Goal: Task Accomplishment & Management: Manage account settings

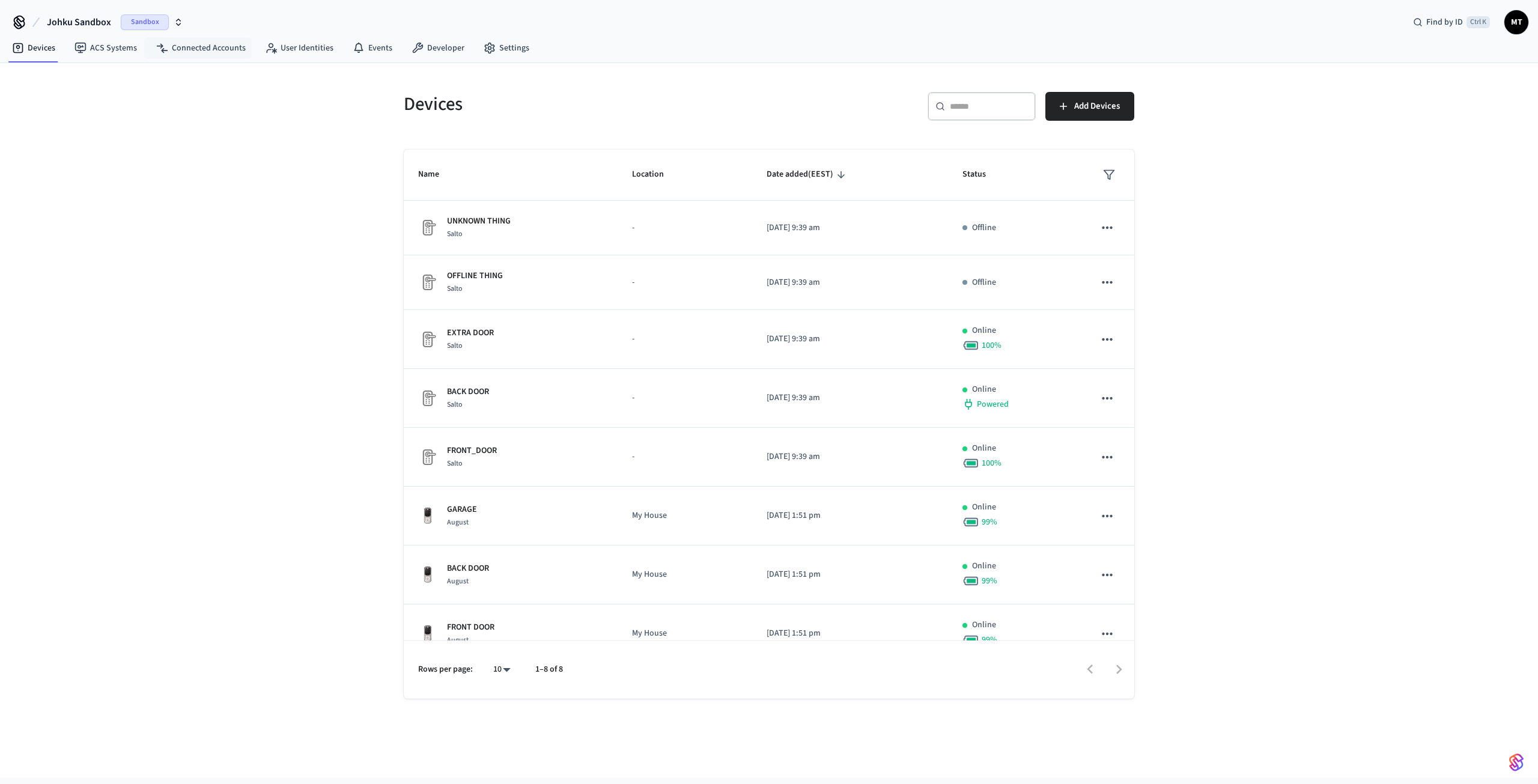
click at [143, 21] on span "Sandbox" at bounding box center [144, 22] width 48 height 16
click at [145, 74] on span "Production" at bounding box center [155, 78] width 48 height 16
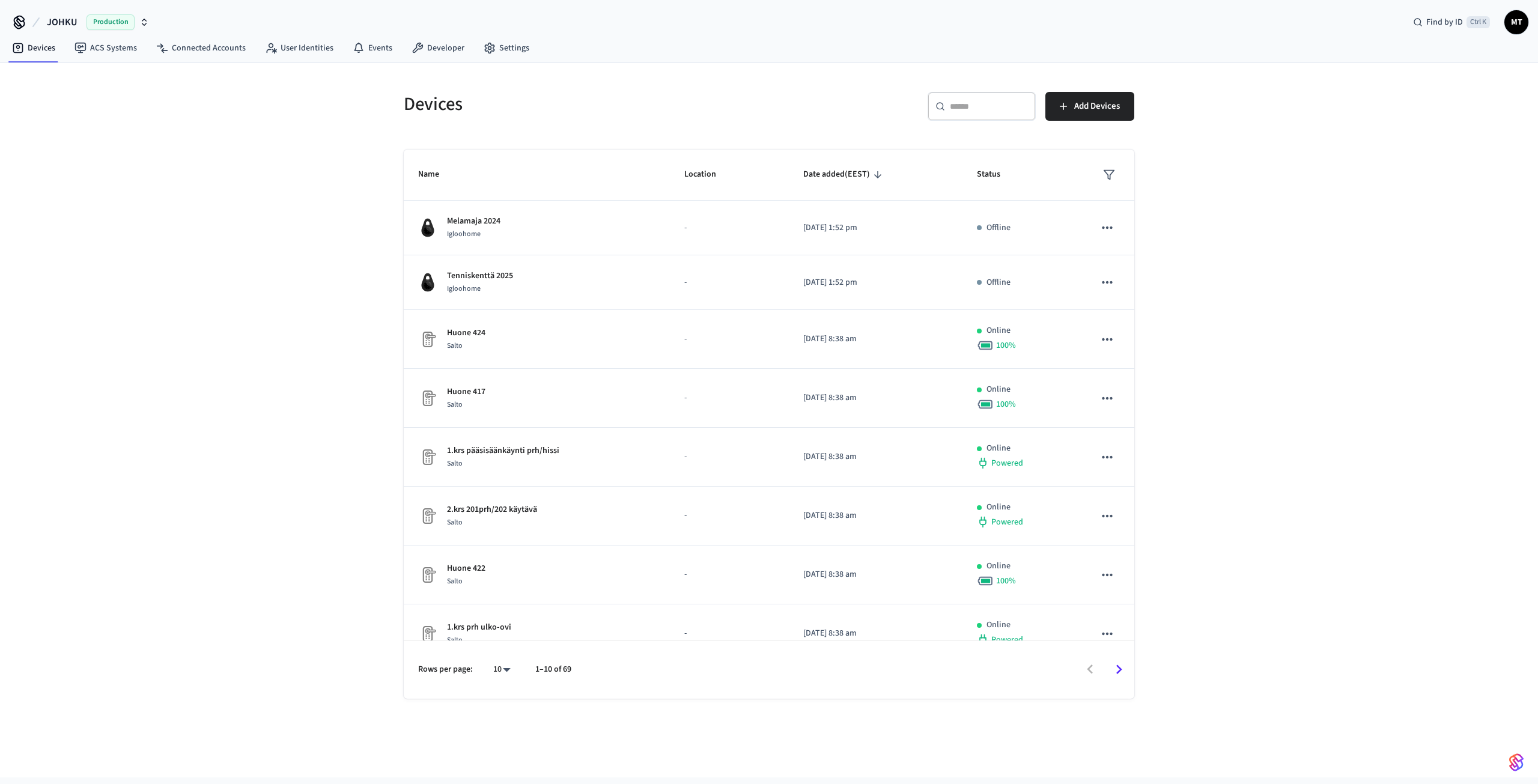
click at [492, 673] on body "JOHKU Production Find by ID Ctrl K MT Devices ACS Systems Connected Accounts Us…" at bounding box center [769, 389] width 1538 height 777
drag, startPoint x: 504, startPoint y: 751, endPoint x: 500, endPoint y: 738, distance: 13.6
click at [502, 751] on li "All" at bounding box center [497, 749] width 32 height 32
type input "**"
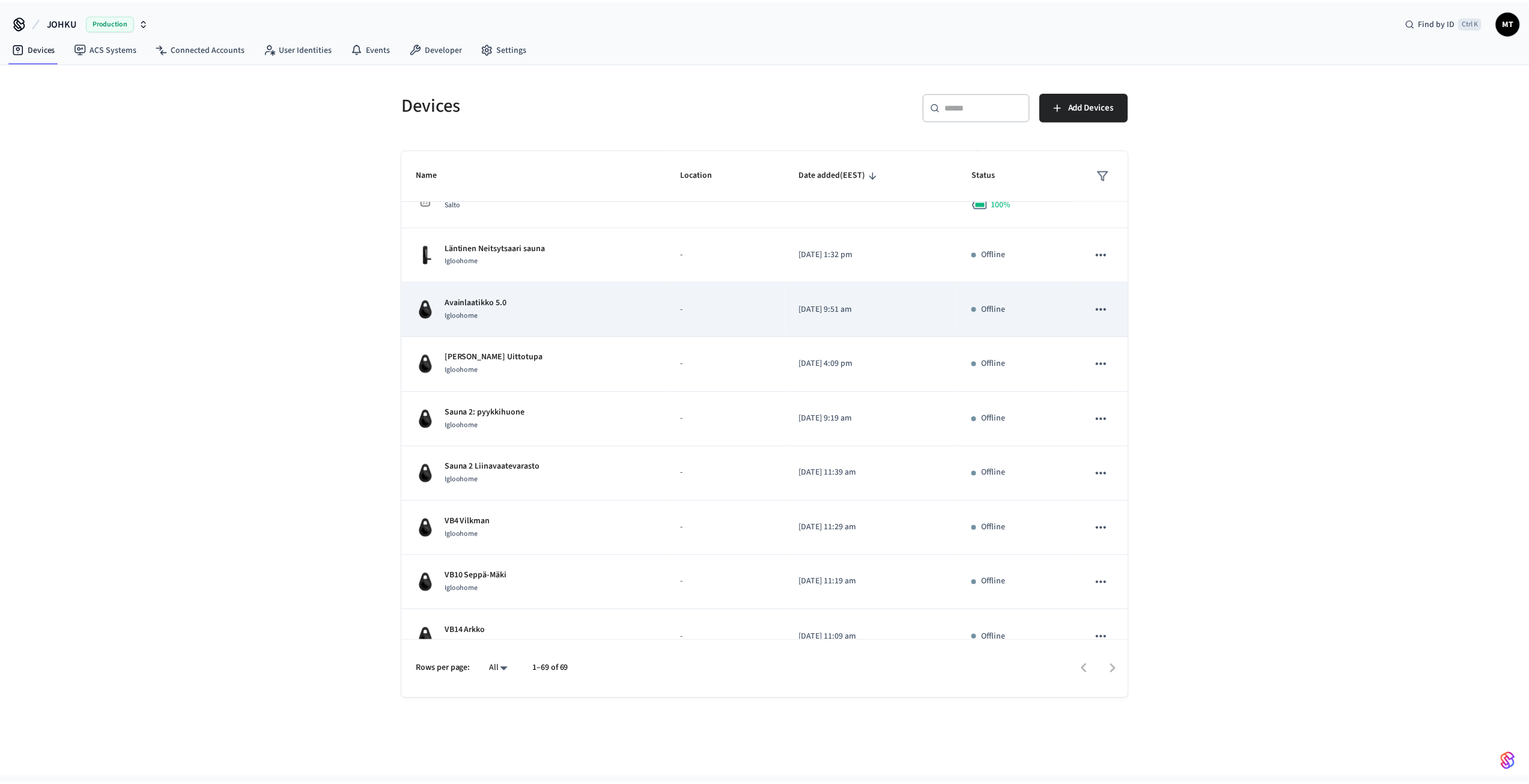
scroll to position [1081, 0]
click at [530, 309] on div "Avainlaatikko 5.0 Igloohome" at bounding box center [536, 311] width 237 height 25
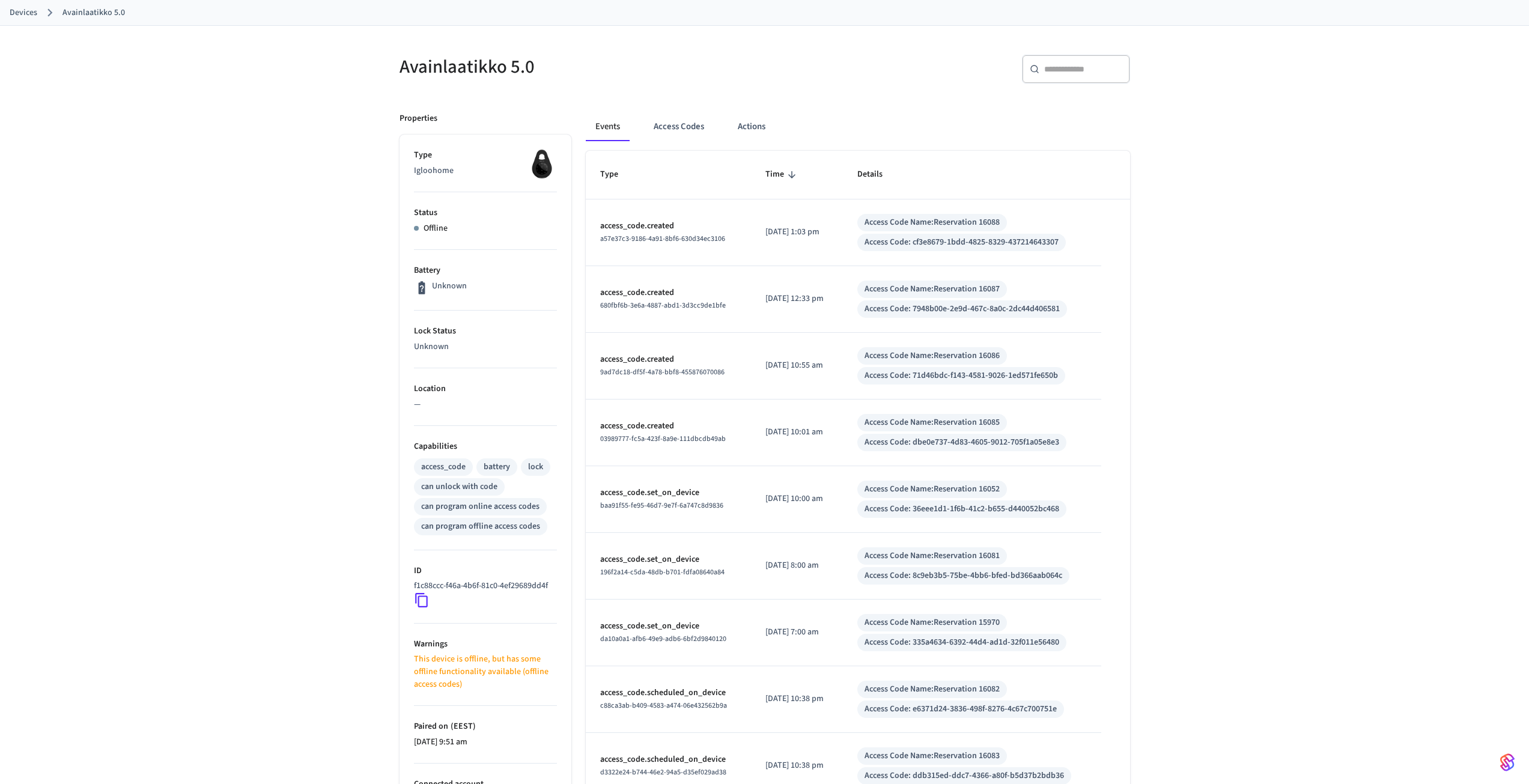
scroll to position [60, 0]
click at [692, 132] on button "Access Codes" at bounding box center [678, 130] width 70 height 29
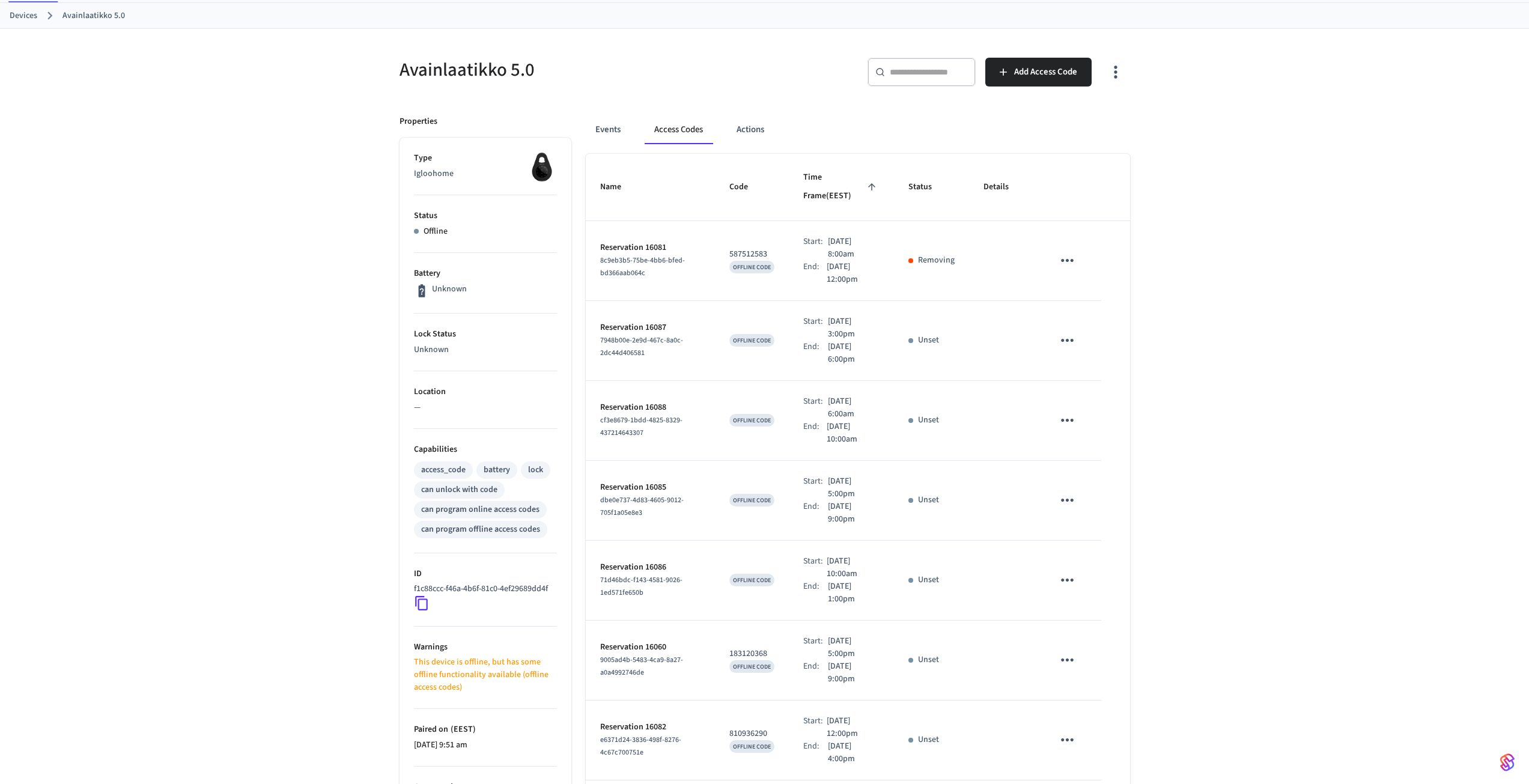
click at [1063, 331] on icon "sticky table" at bounding box center [1067, 340] width 19 height 19
click at [1081, 348] on li "Edit" at bounding box center [1096, 357] width 57 height 33
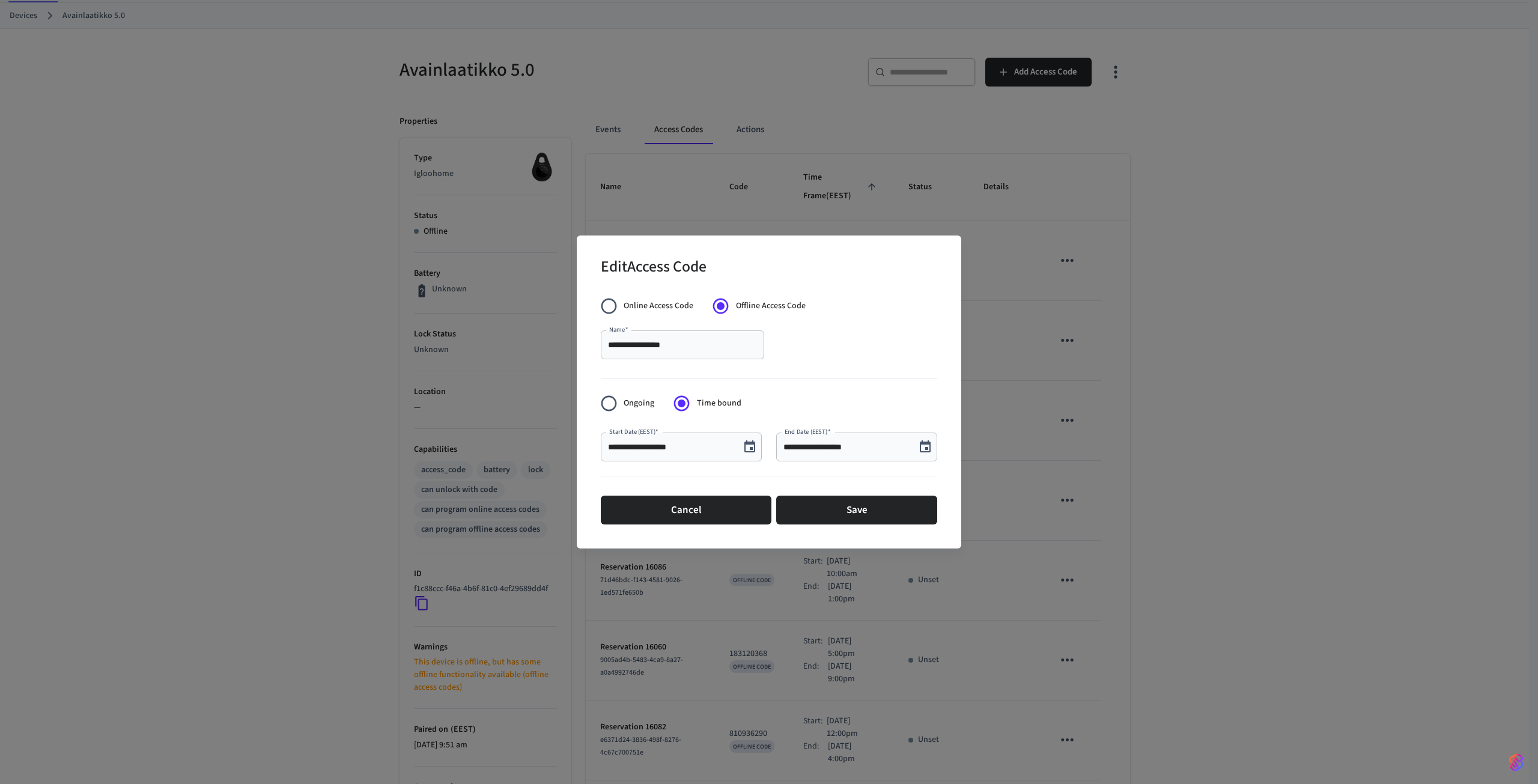
click at [641, 447] on input "**********" at bounding box center [670, 446] width 125 height 12
click at [752, 450] on icon "Choose date, selected date is Sep 8, 2025" at bounding box center [750, 447] width 15 height 15
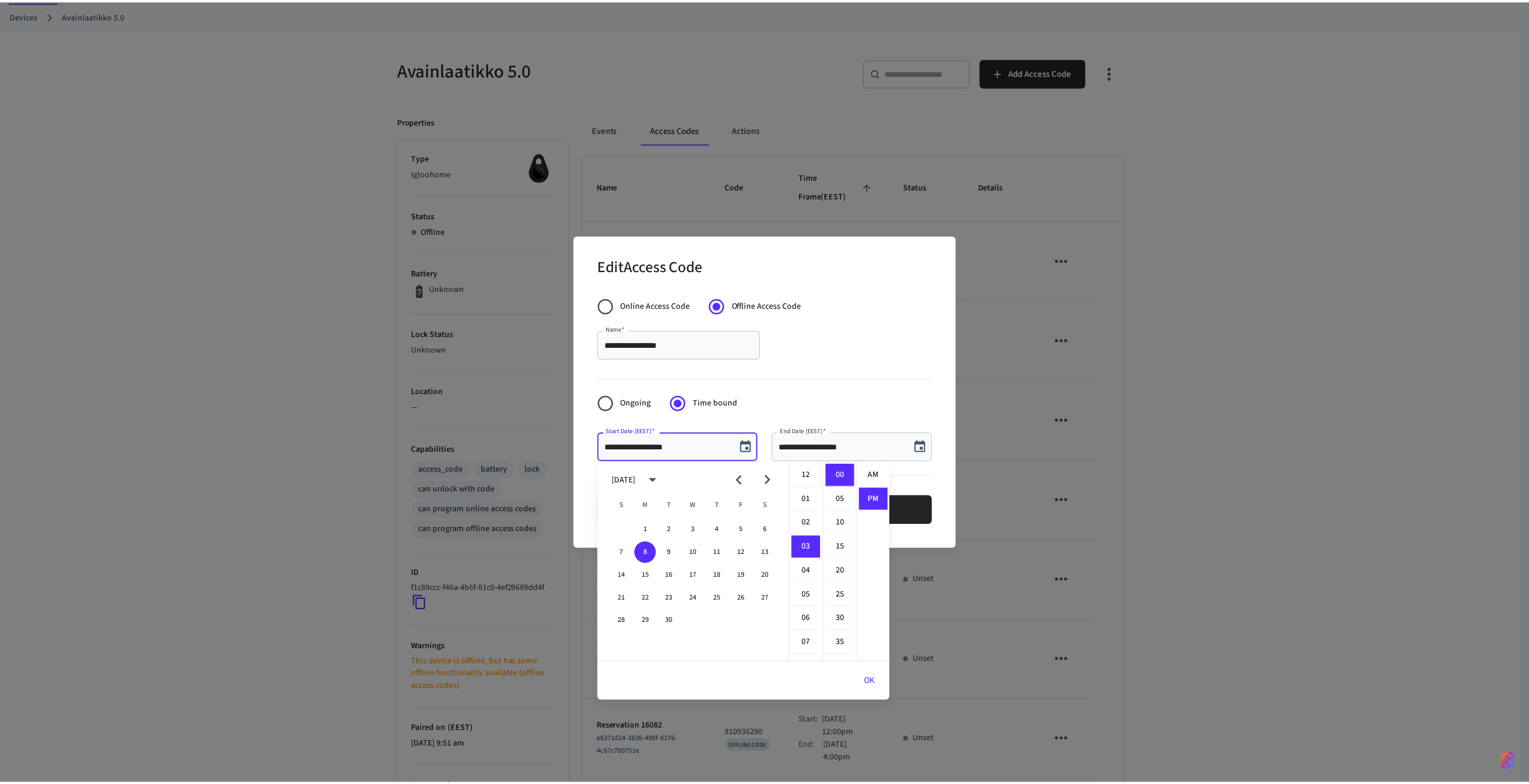
scroll to position [22, 0]
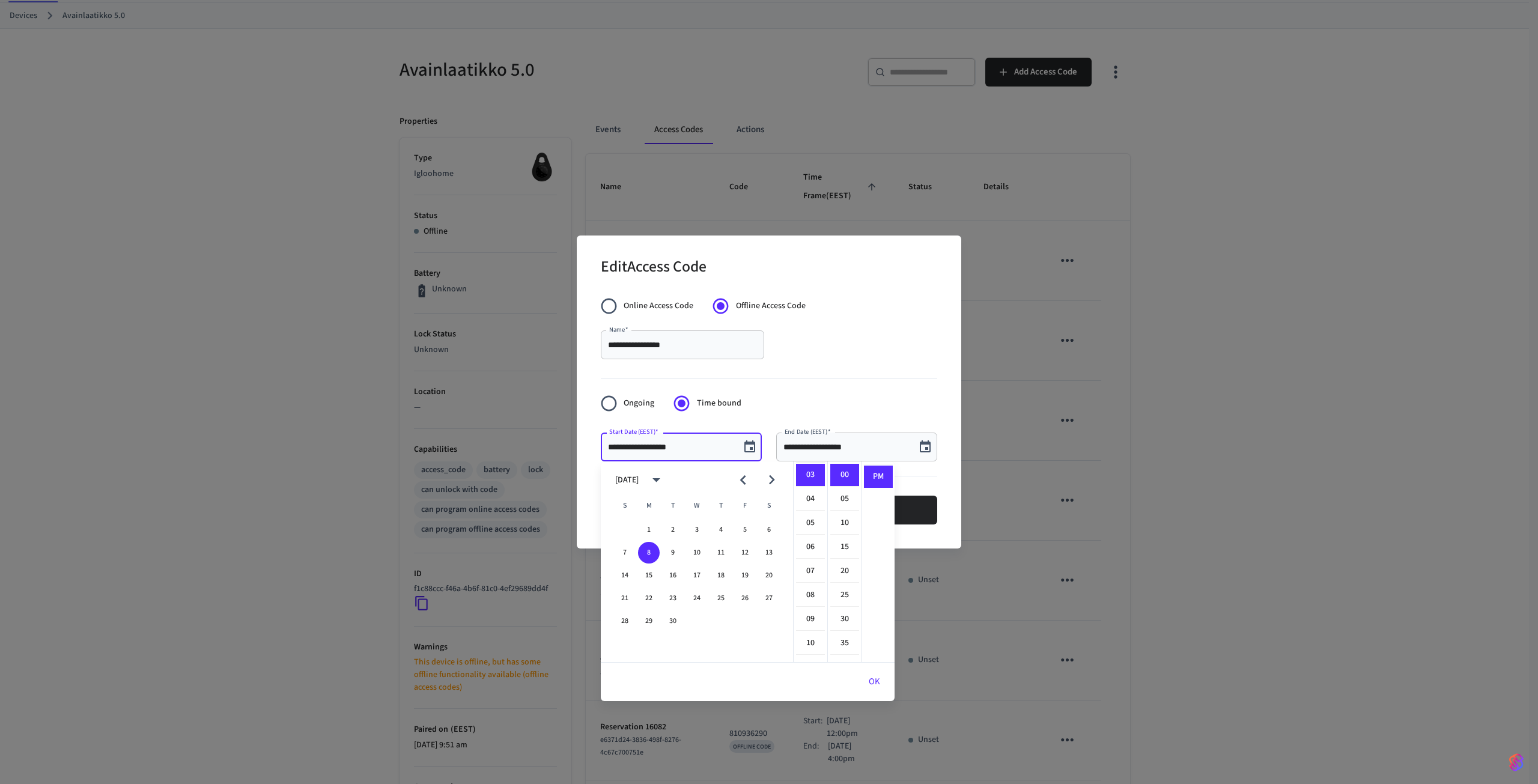
click at [851, 391] on form "**********" at bounding box center [769, 411] width 337 height 238
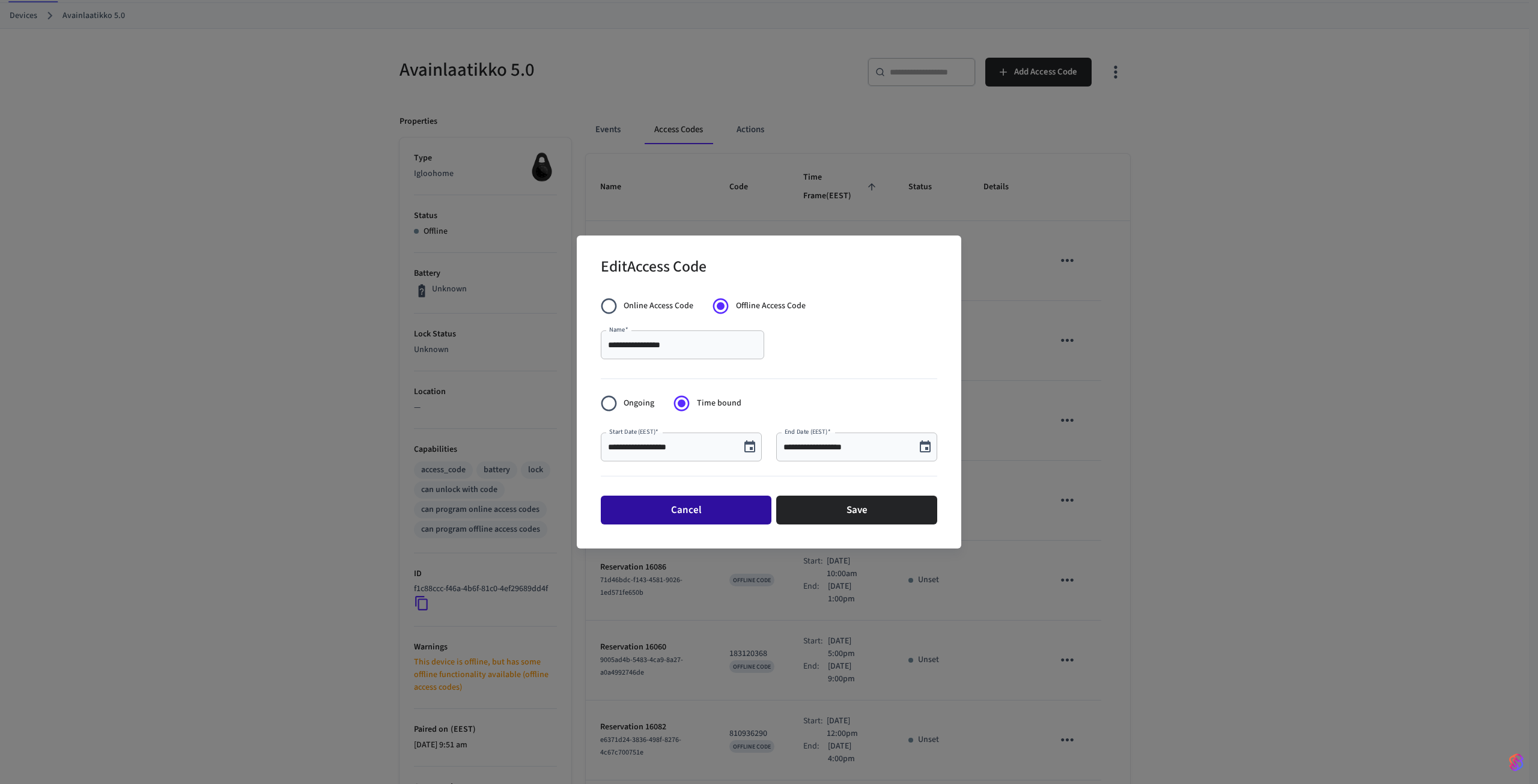
click at [721, 510] on button "Cancel" at bounding box center [686, 510] width 170 height 29
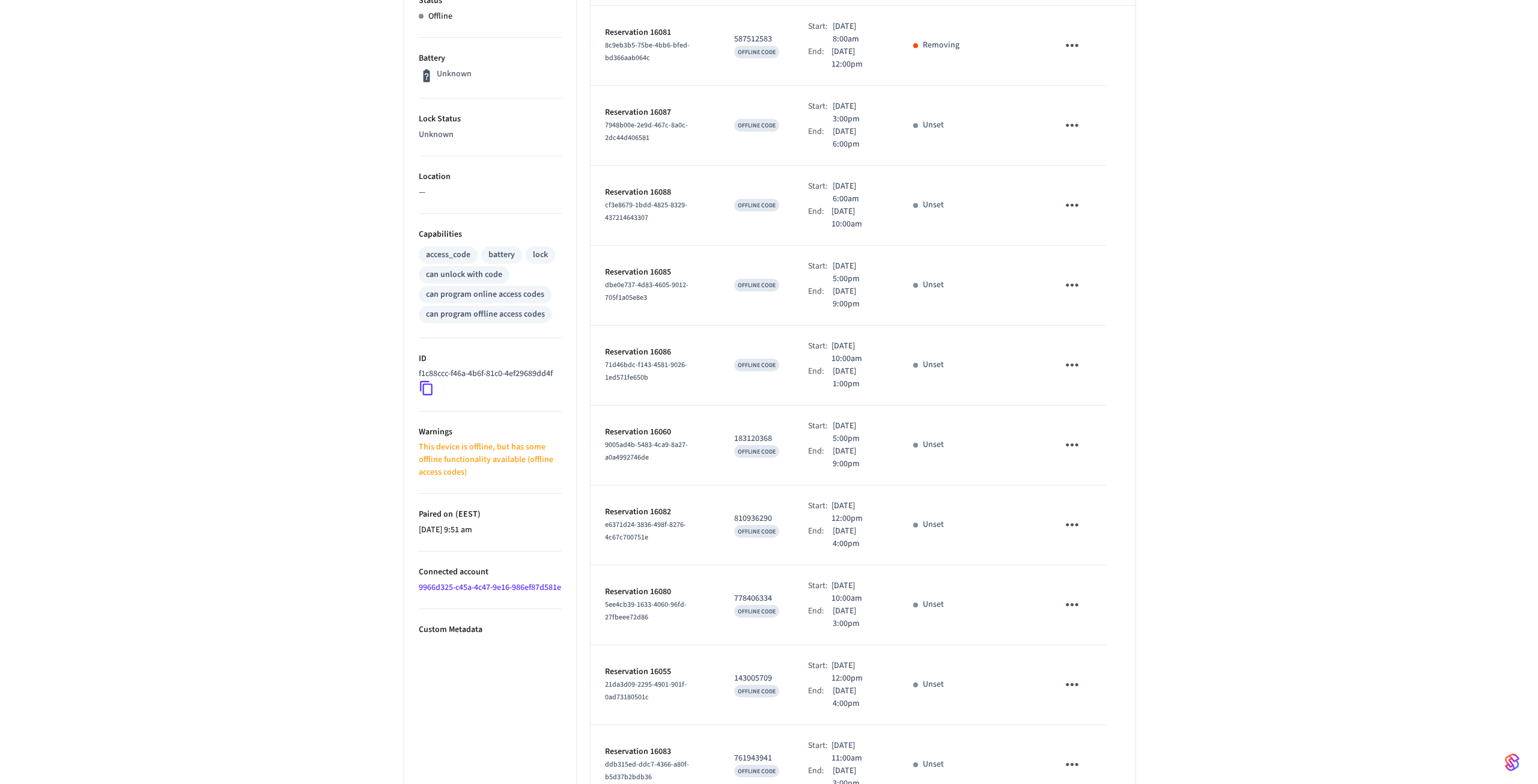
scroll to position [336, 0]
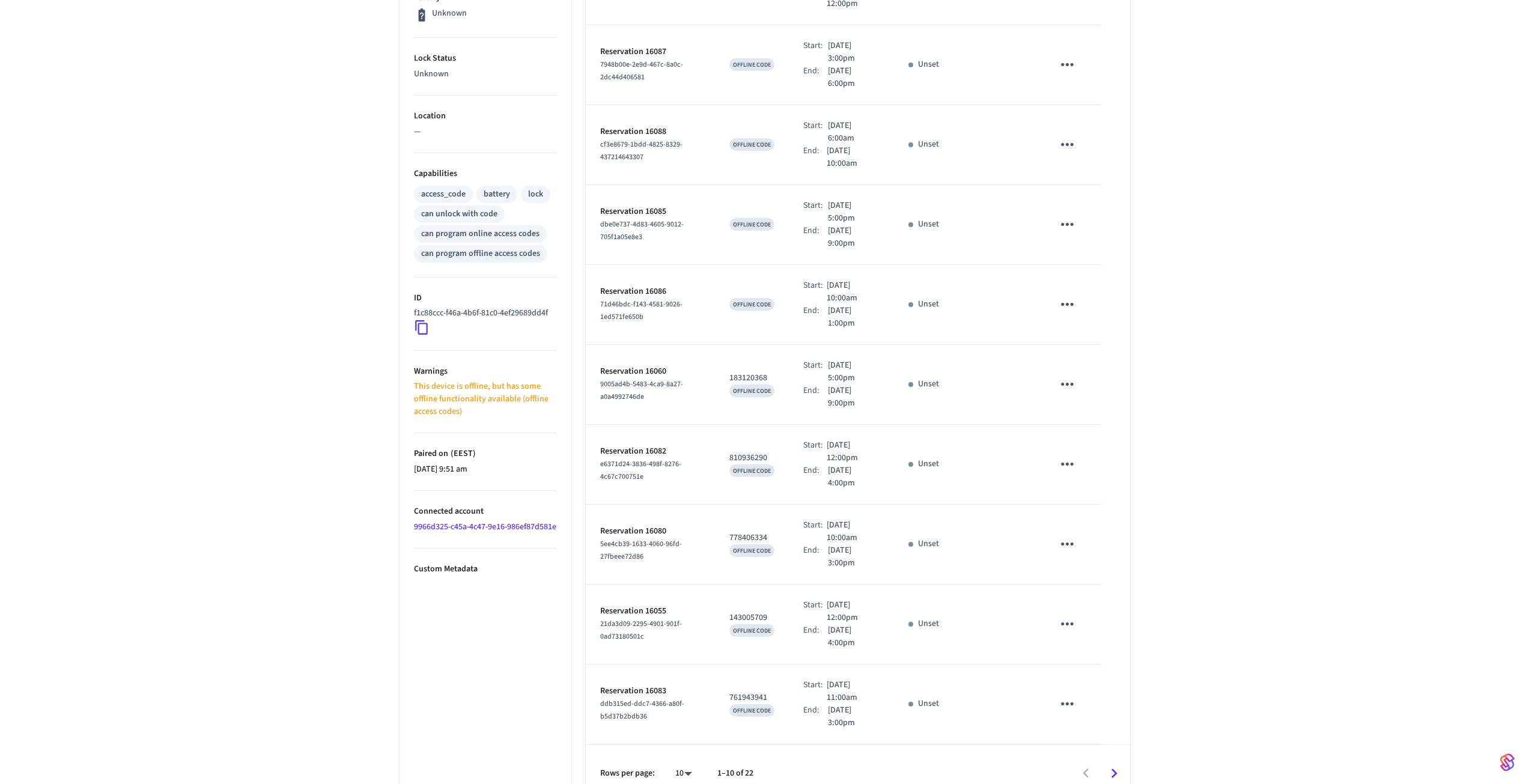
click at [677, 759] on body "JOHKU Production Find by ID Ctrl K MT Devices ACS Systems Connected Accounts Us…" at bounding box center [764, 233] width 1529 height 1138
click at [684, 747] on li "All" at bounding box center [678, 749] width 32 height 32
type input "**"
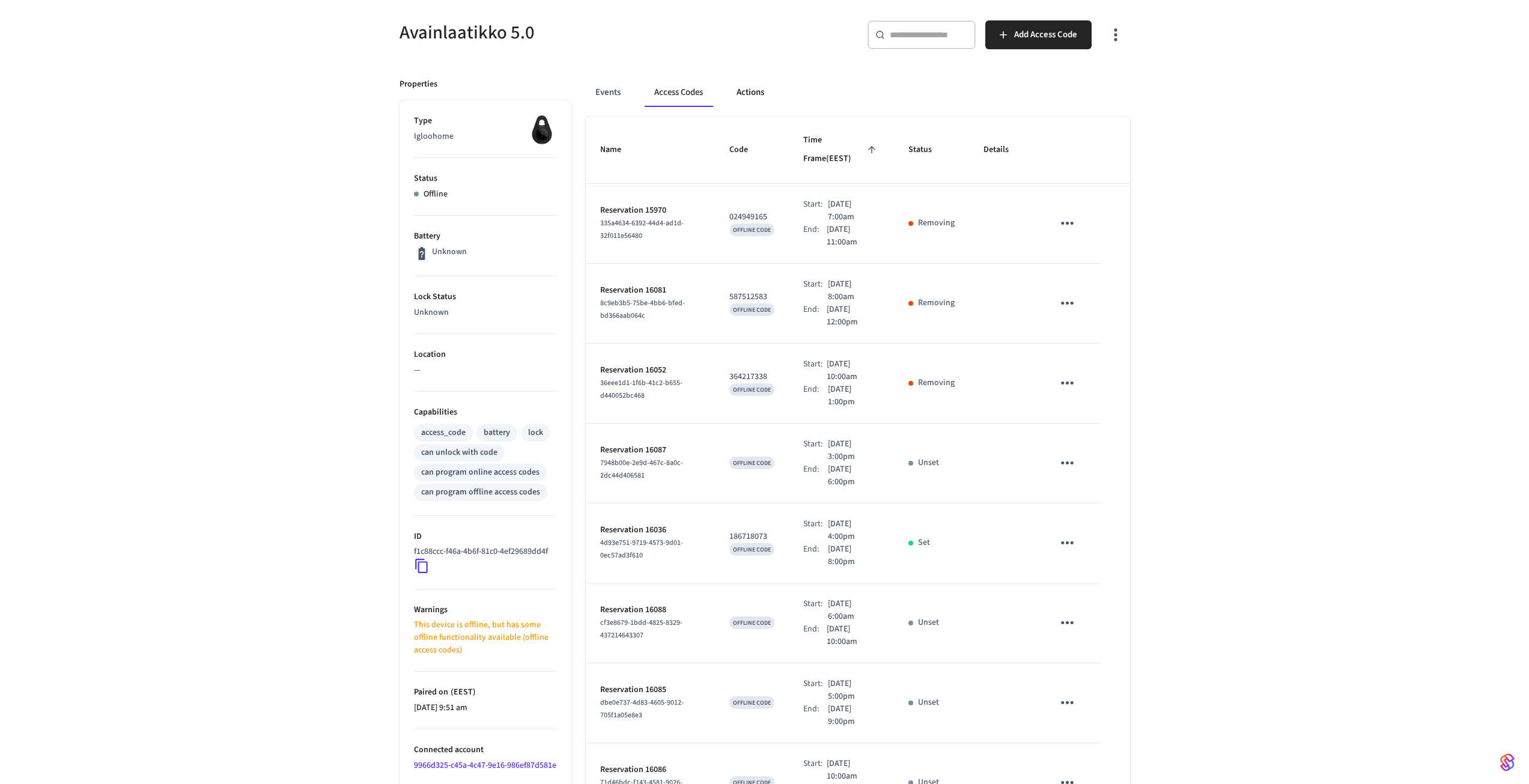
scroll to position [60, 0]
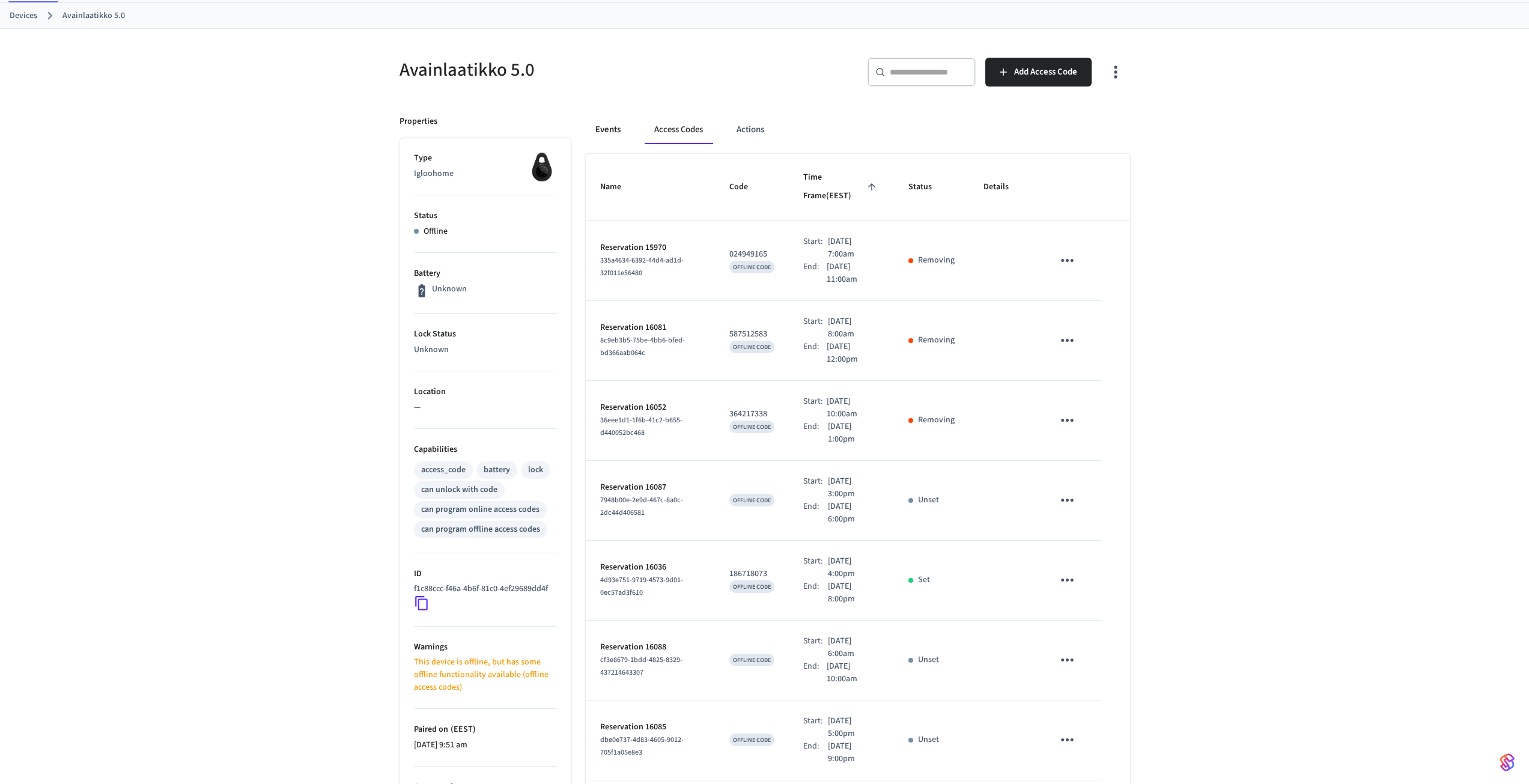
click at [585, 137] on button "Events" at bounding box center [608, 130] width 44 height 29
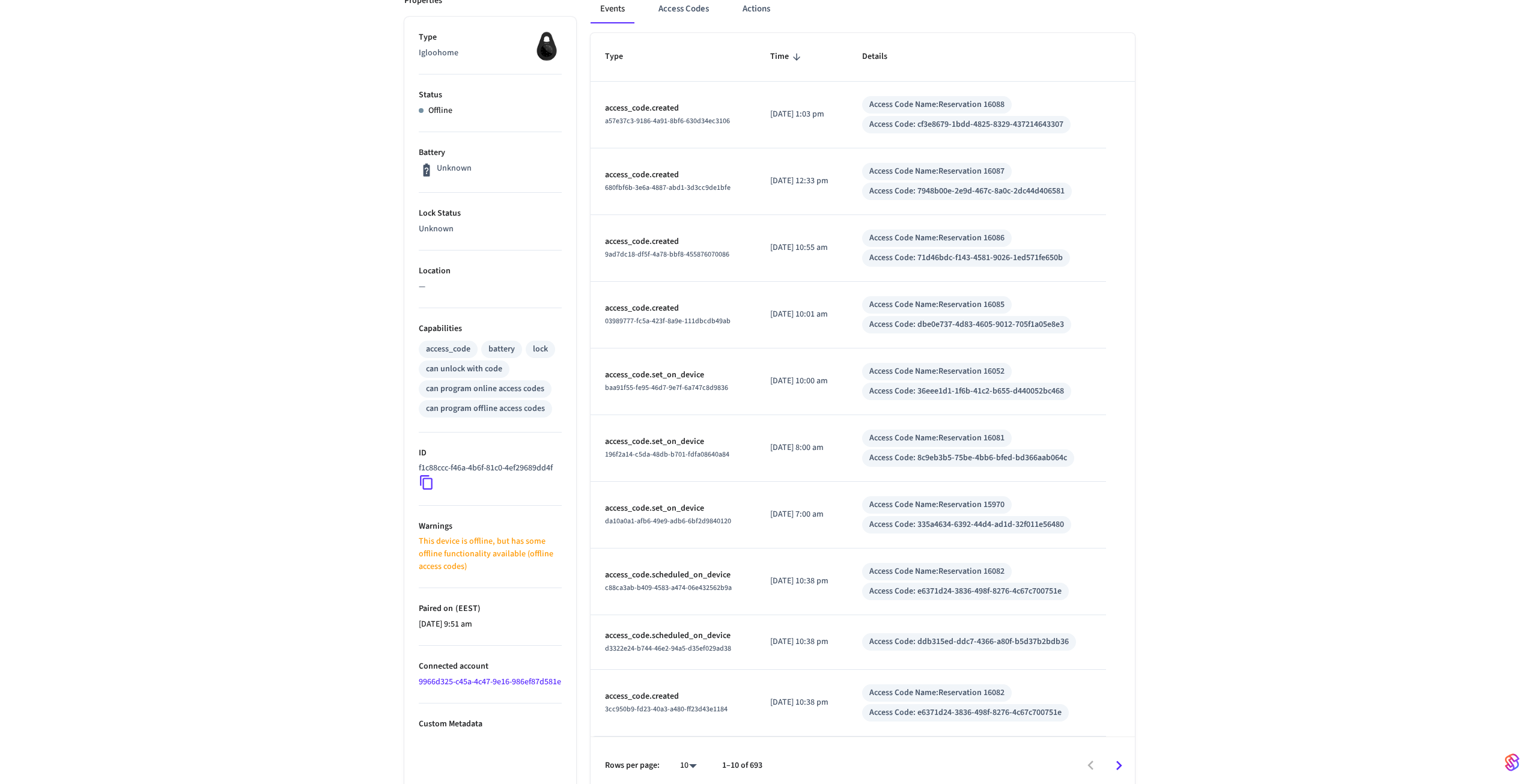
scroll to position [192, 0]
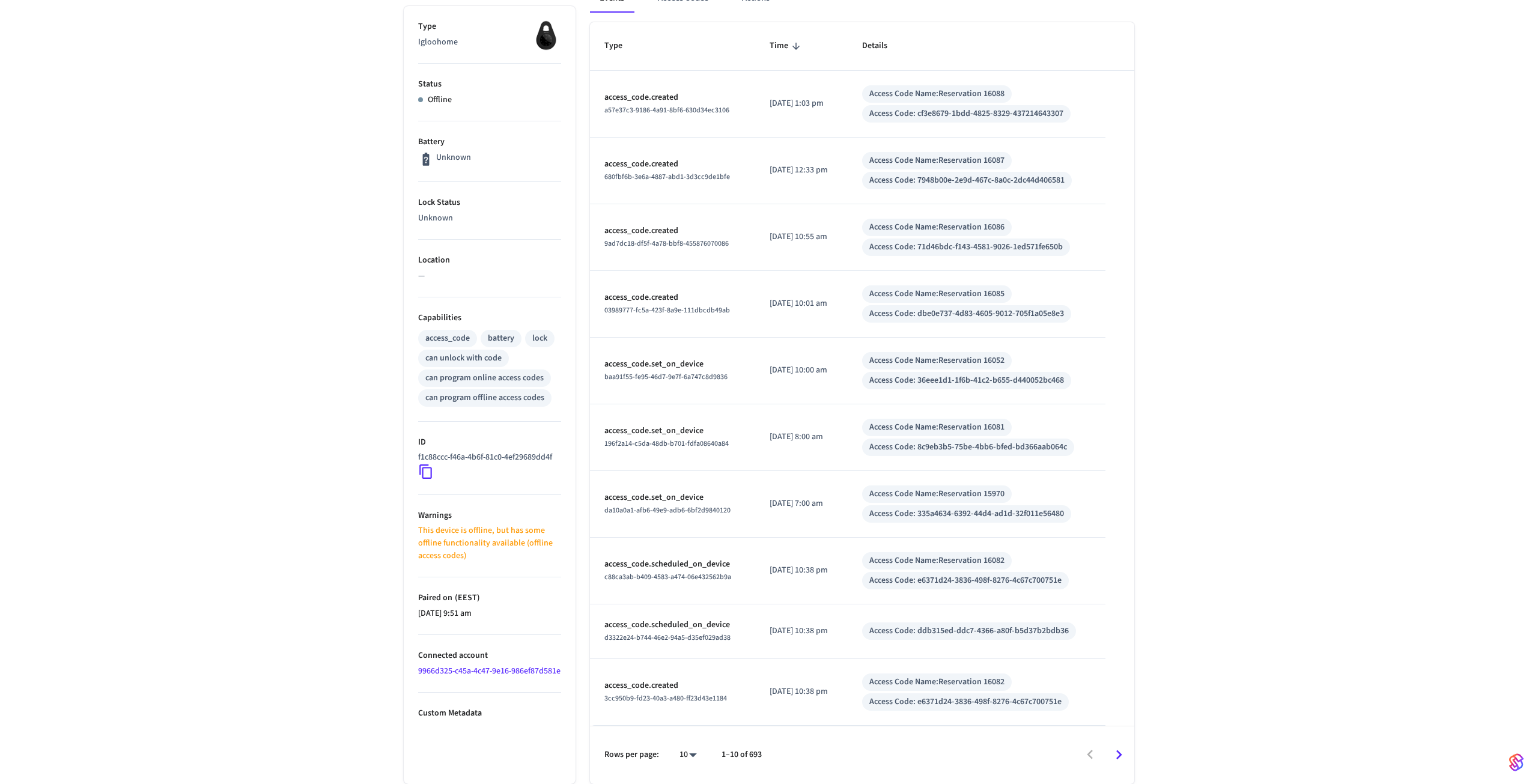
click at [680, 761] on body "JOHKU Production Find by ID Ctrl K MT Devices ACS Systems Connected Accounts Us…" at bounding box center [769, 296] width 1538 height 975
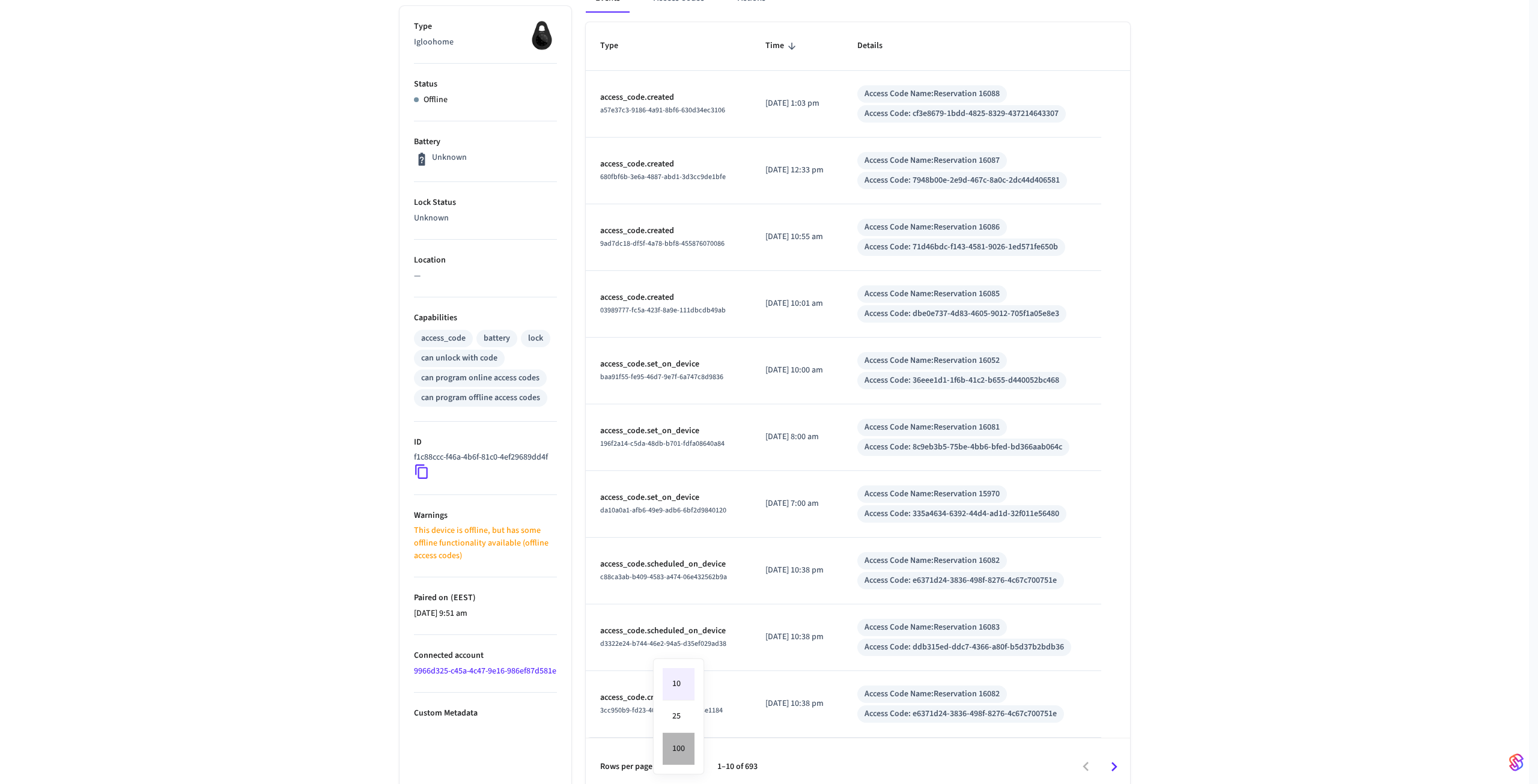
click at [680, 750] on li "100" at bounding box center [678, 749] width 32 height 32
type input "***"
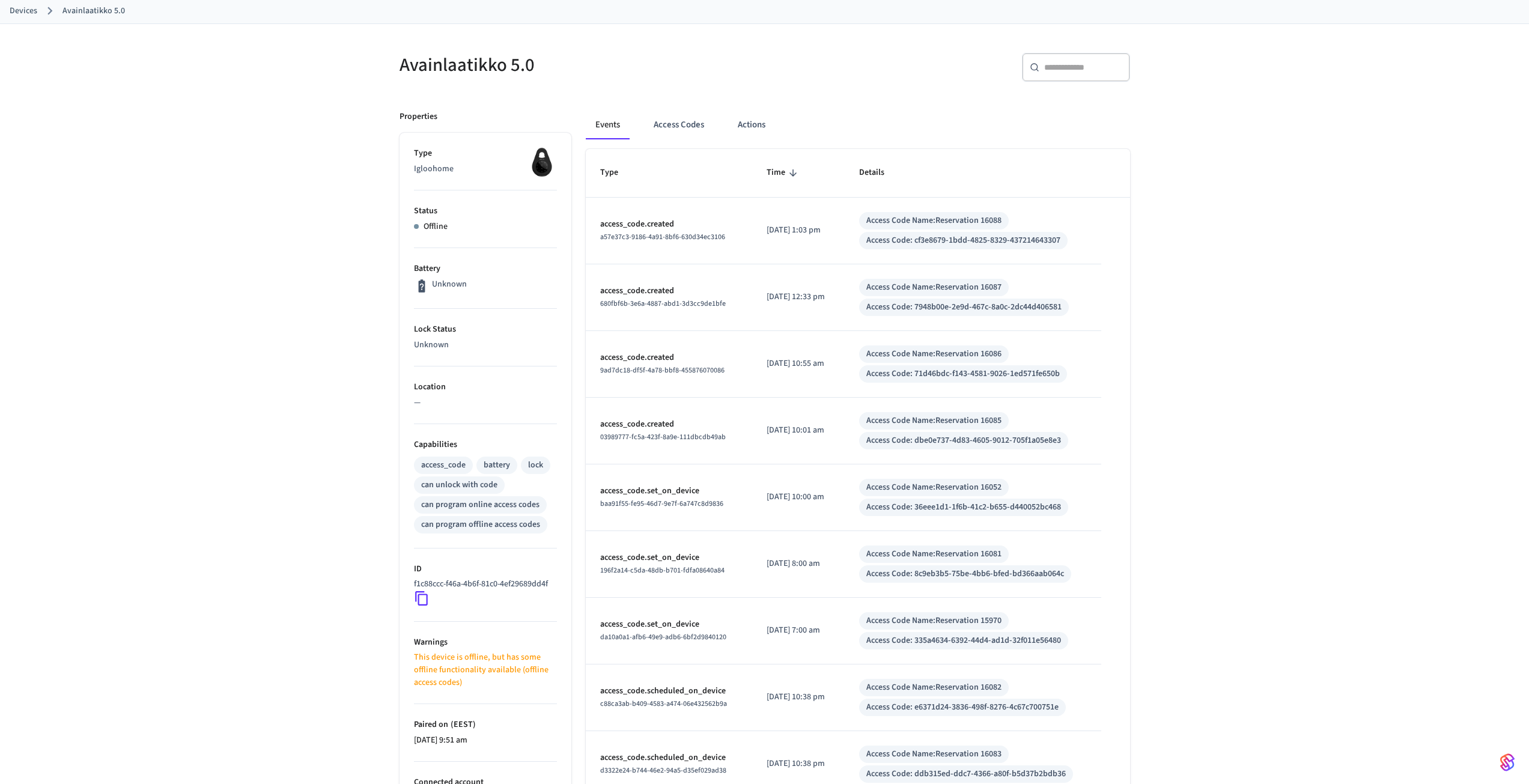
scroll to position [60, 0]
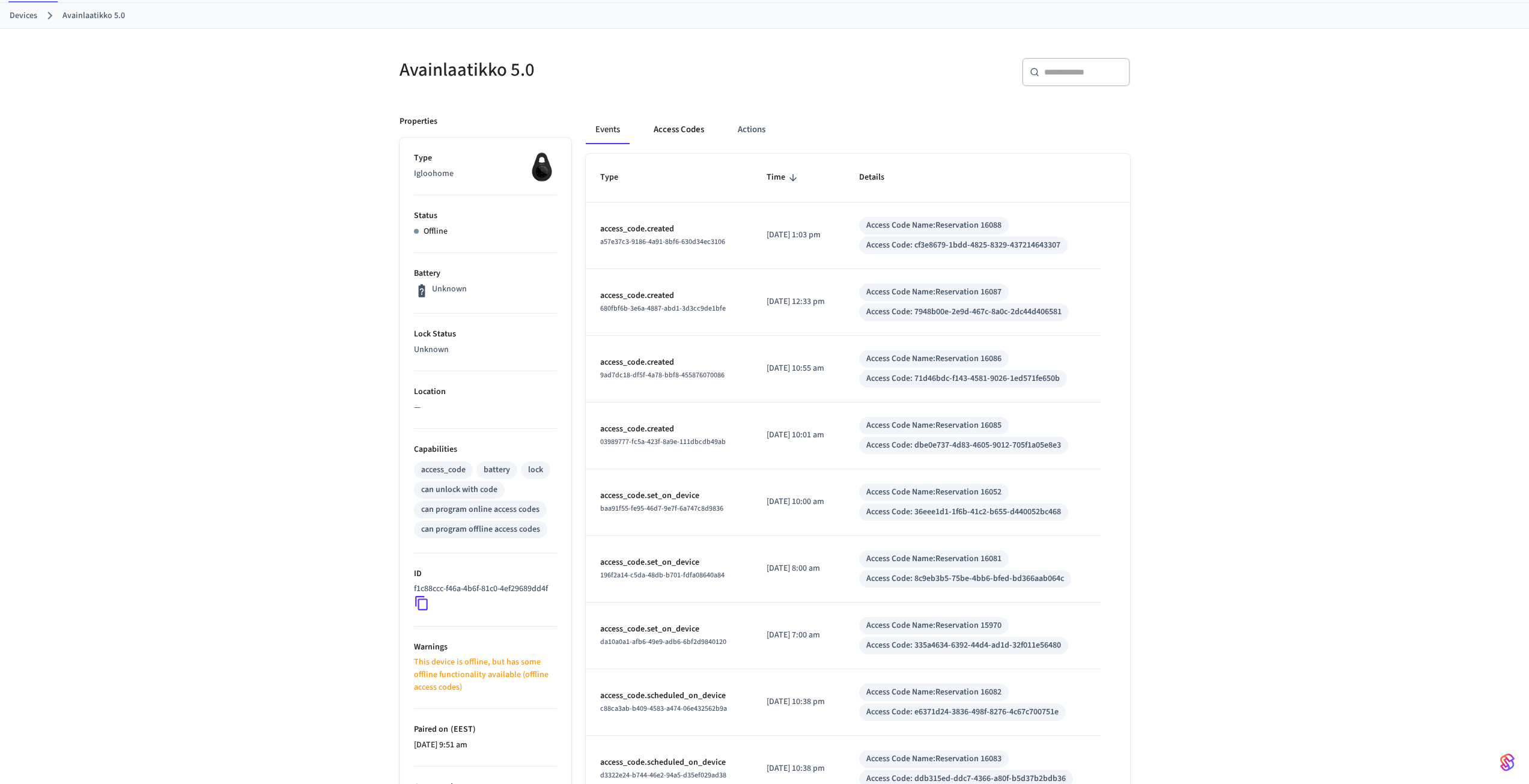
click at [669, 124] on button "Access Codes" at bounding box center [678, 130] width 70 height 29
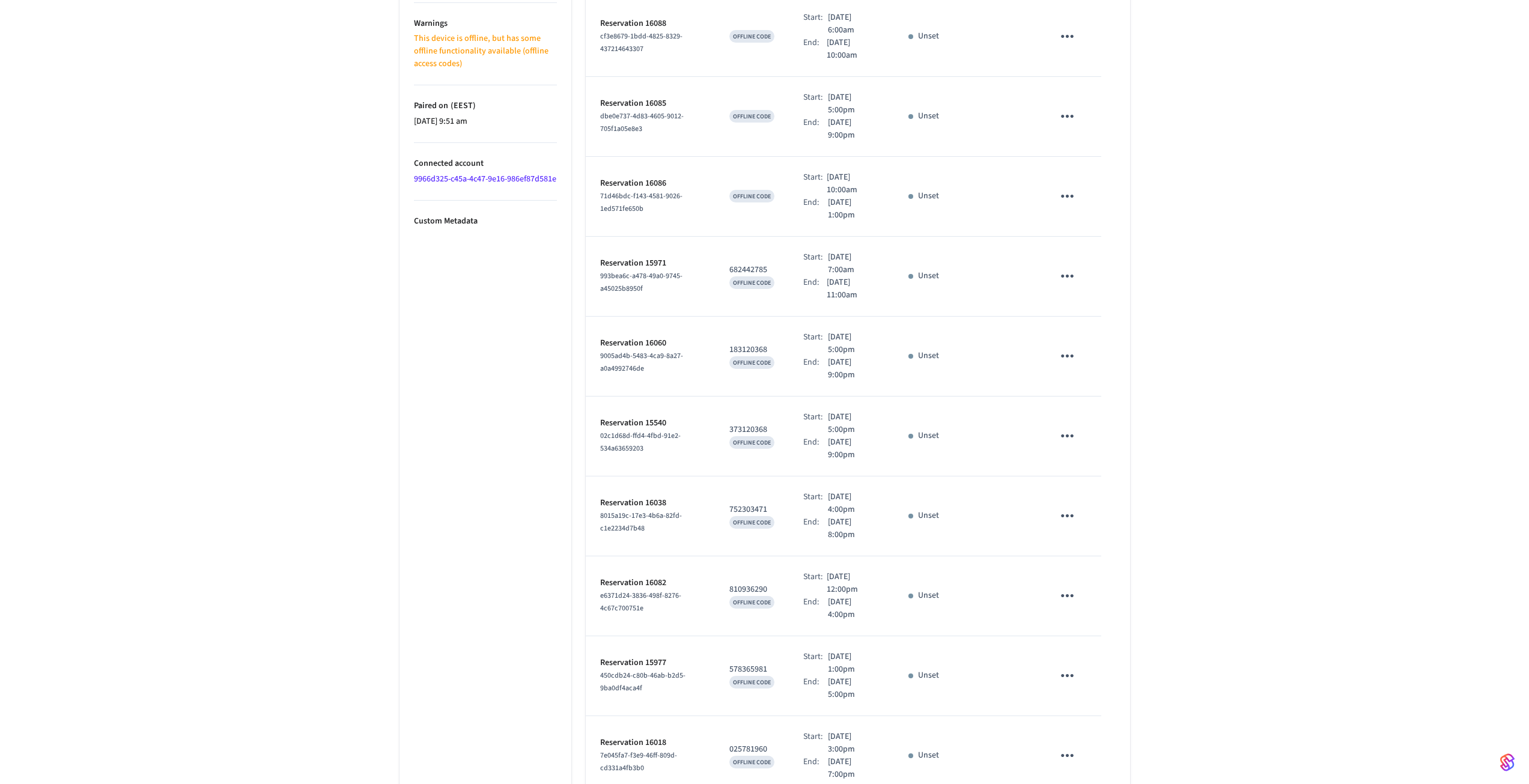
scroll to position [661, 0]
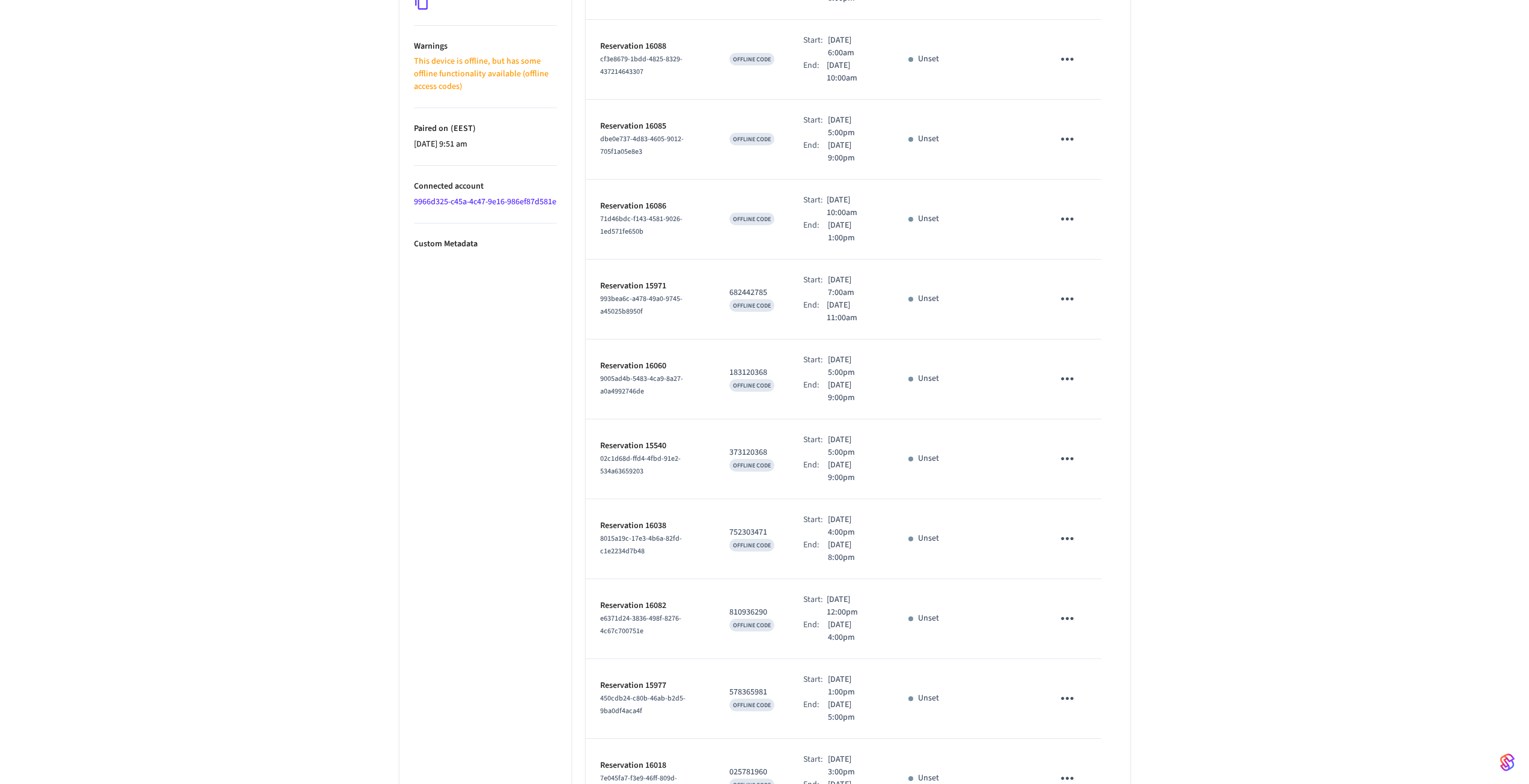
click at [661, 599] on p "Reservation 16082" at bounding box center [650, 605] width 100 height 12
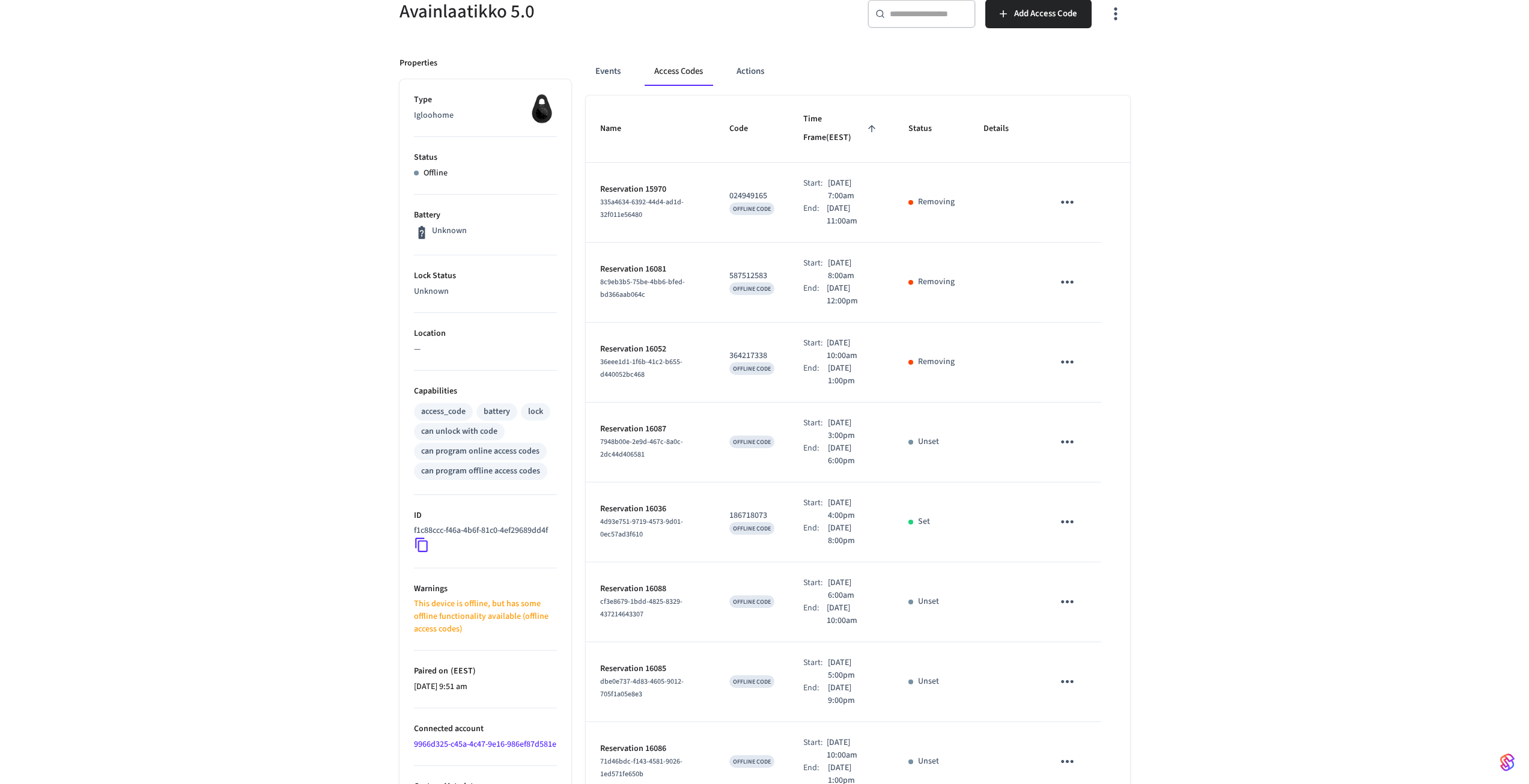
scroll to position [120, 0]
click at [648, 261] on p "Reservation 16081" at bounding box center [650, 267] width 100 height 12
copy p "Reservation 16081"
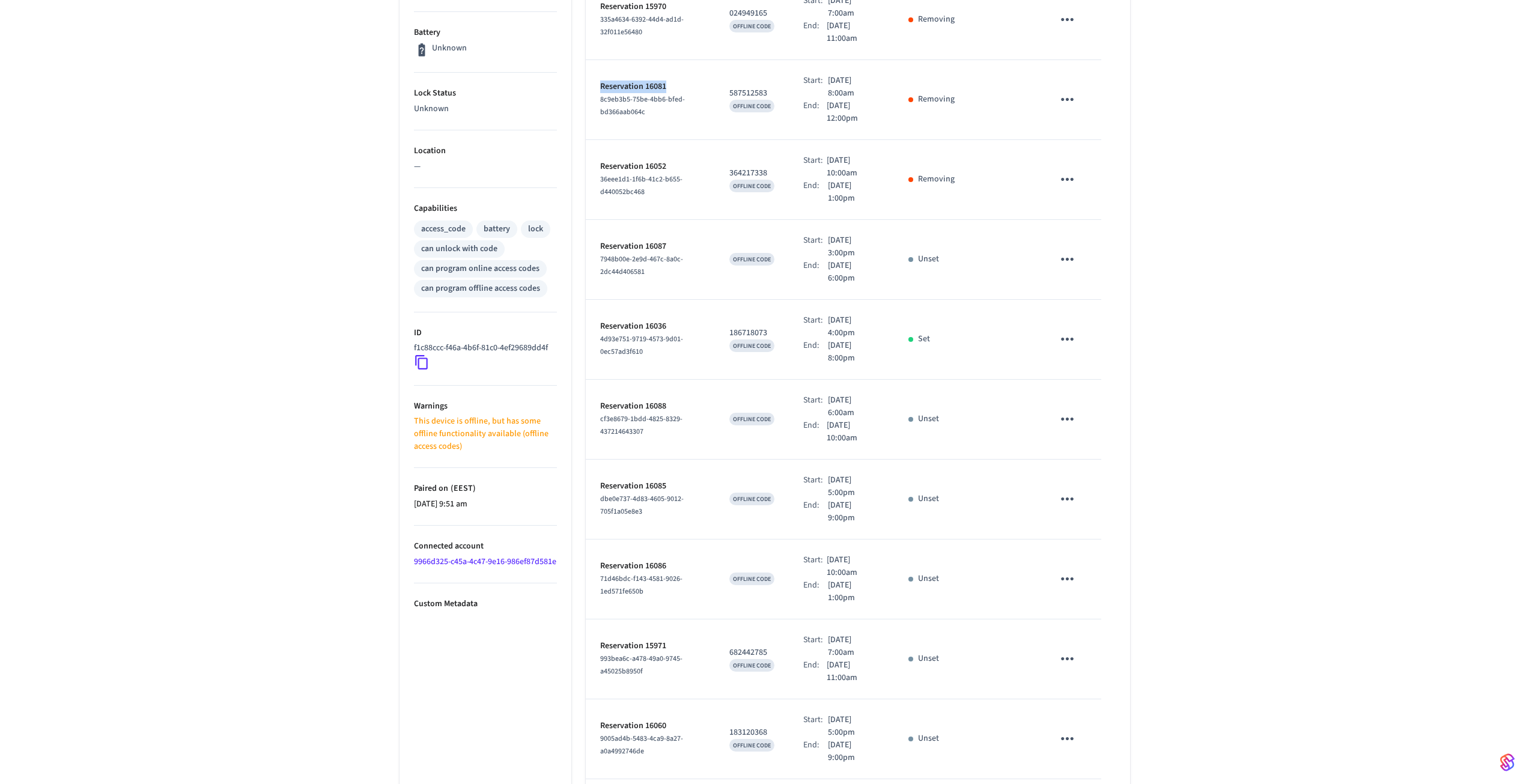
scroll to position [301, 0]
click at [648, 321] on p "Reservation 16036" at bounding box center [650, 327] width 100 height 12
copy p "16036"
